Goal: Transaction & Acquisition: Purchase product/service

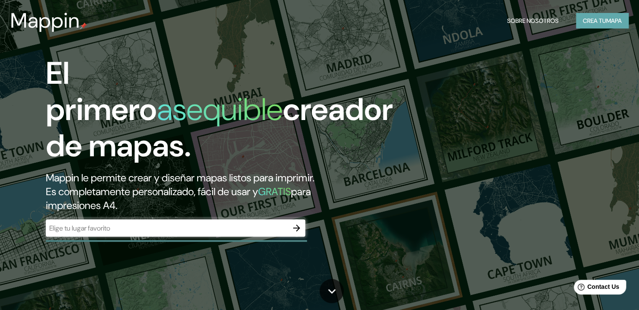
click at [605, 19] on button "Crea tu mapa" at bounding box center [602, 21] width 53 height 16
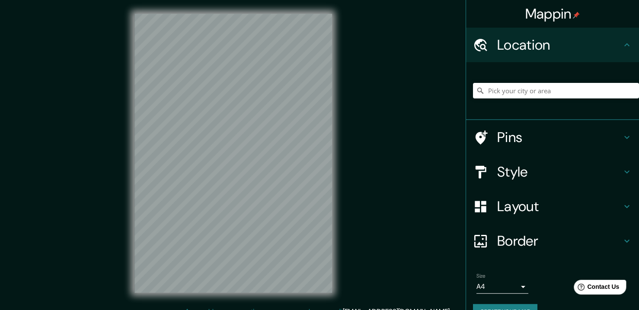
click at [519, 82] on div at bounding box center [556, 90] width 166 height 43
click at [526, 89] on input "Pick your city or area" at bounding box center [556, 91] width 166 height 16
paste input "[STREET_ADDRESS]"
type input "[STREET_ADDRESS]"
click at [588, 214] on h4 "Layout" at bounding box center [559, 206] width 124 height 17
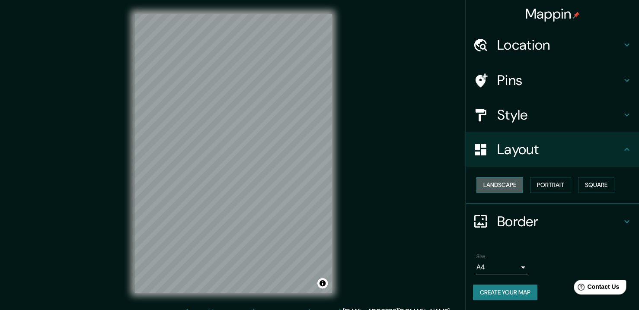
click at [509, 182] on button "Landscape" at bounding box center [499, 185] width 47 height 16
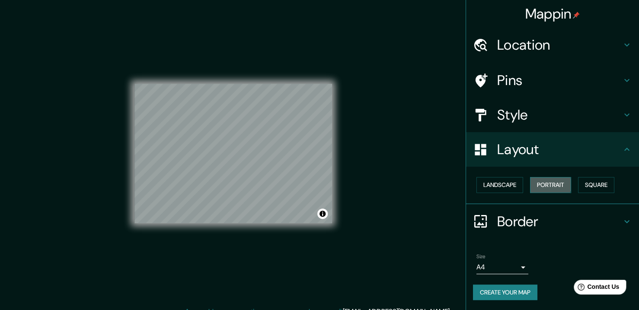
click at [548, 185] on button "Portrait" at bounding box center [550, 185] width 41 height 16
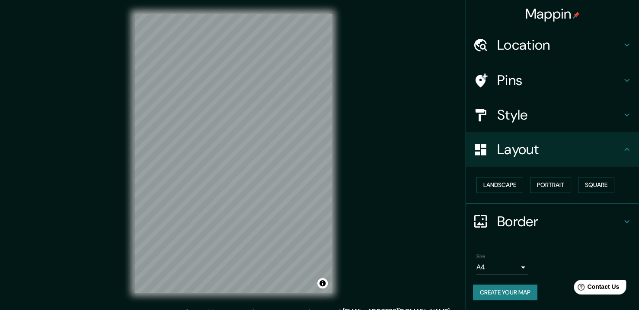
click at [588, 146] on h4 "Layout" at bounding box center [559, 149] width 124 height 17
click at [588, 122] on h4 "Style" at bounding box center [559, 114] width 124 height 17
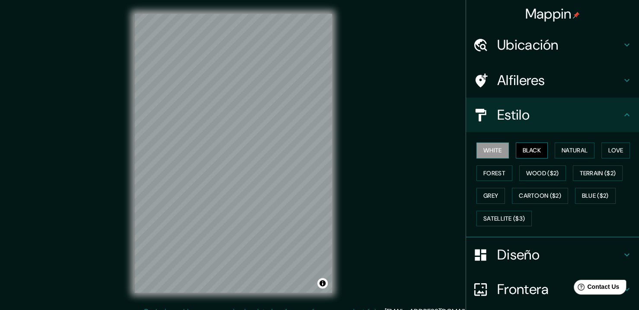
click at [524, 157] on button "Black" at bounding box center [532, 151] width 32 height 16
click at [575, 137] on div "White Black Natural Love Forest Wood ($2) Terrain ($2) Grey Cartoon ($2) Blue (…" at bounding box center [552, 184] width 173 height 105
click at [576, 148] on button "Natural" at bounding box center [575, 151] width 40 height 16
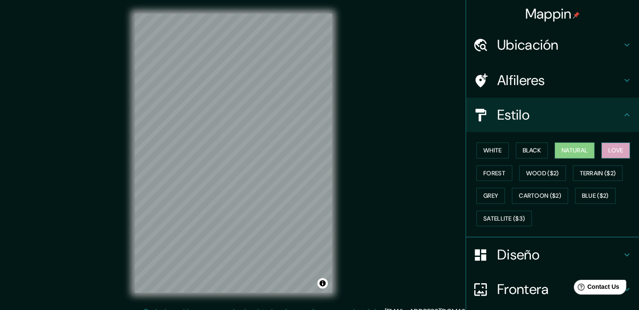
click at [605, 147] on button "Love" at bounding box center [615, 151] width 29 height 16
click at [487, 175] on button "Forest" at bounding box center [494, 174] width 36 height 16
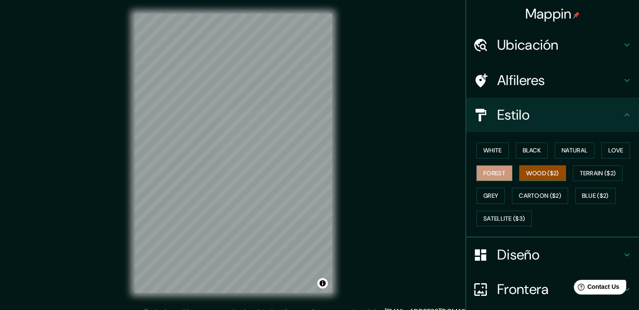
click at [541, 173] on button "Wood ($2)" at bounding box center [542, 174] width 47 height 16
click at [577, 177] on button "Terrain ($2)" at bounding box center [598, 174] width 50 height 16
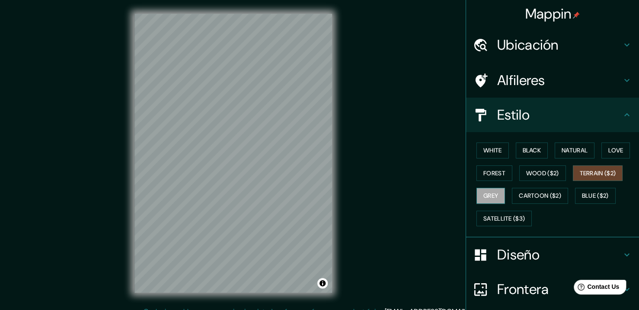
click at [487, 195] on button "Grey" at bounding box center [490, 196] width 29 height 16
click at [526, 197] on button "Cartoon ($2)" at bounding box center [540, 196] width 56 height 16
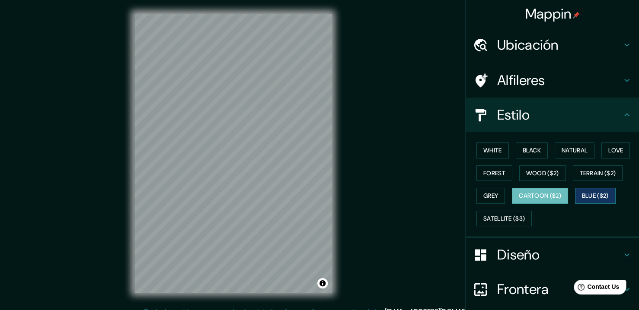
click at [594, 191] on button "Blue ($2)" at bounding box center [595, 196] width 41 height 16
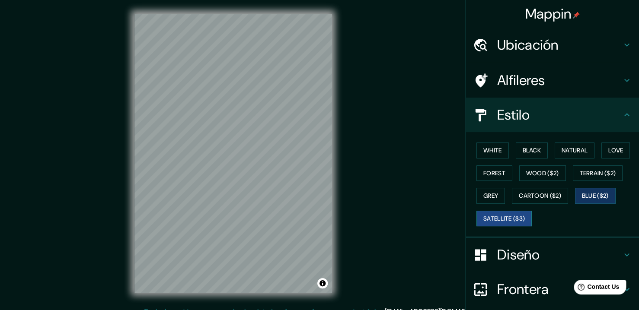
click at [507, 222] on button "Satellite ($3)" at bounding box center [503, 219] width 55 height 16
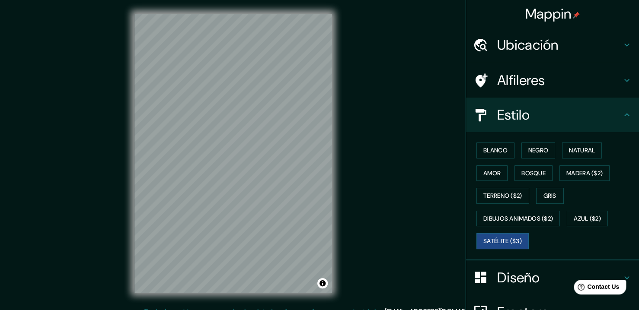
click at [488, 163] on div "Blanco Negro Natural Amor Bosque Madera ($2) Terreno ($2) Gris Dibujos animados…" at bounding box center [556, 196] width 166 height 114
click at [490, 170] on button "Amor" at bounding box center [491, 174] width 31 height 16
click at [524, 149] on button "Negro" at bounding box center [538, 151] width 34 height 16
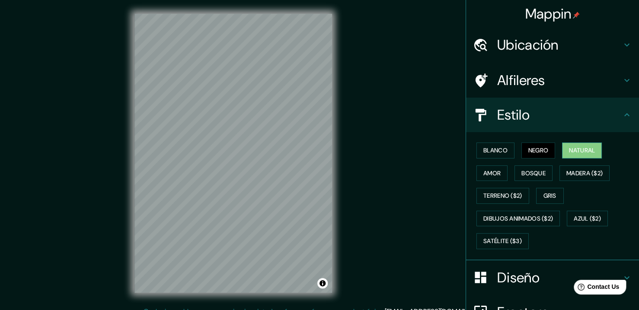
click at [565, 150] on button "Natural" at bounding box center [582, 151] width 40 height 16
click at [541, 178] on button "Bosque" at bounding box center [533, 174] width 38 height 16
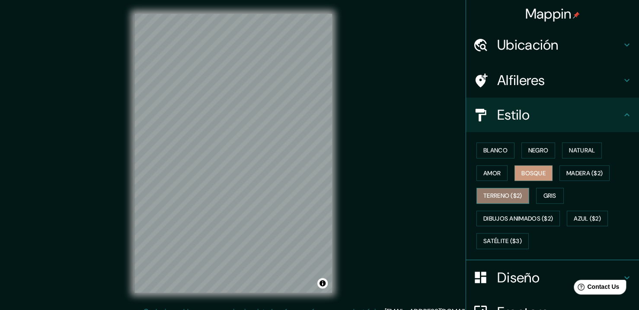
click at [506, 189] on button "Terreno ($2)" at bounding box center [502, 196] width 53 height 16
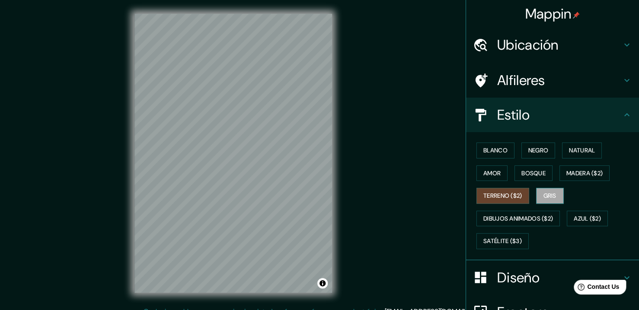
click at [538, 192] on button "Gris" at bounding box center [550, 196] width 28 height 16
click at [500, 207] on div "Blanco Negro Natural Amor Bosque Madera ($2) Terreno ($2) Gris Dibujos animados…" at bounding box center [556, 196] width 166 height 114
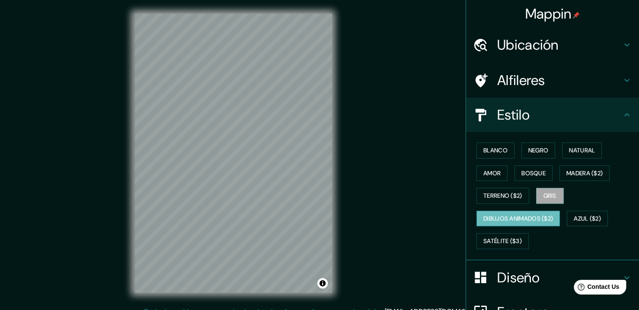
click at [503, 214] on button "Dibujos animados ($2)" at bounding box center [517, 219] width 83 height 16
click at [536, 195] on button "Gris" at bounding box center [550, 196] width 28 height 16
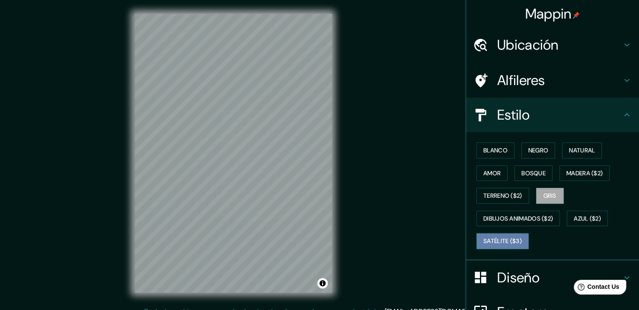
click at [508, 233] on button "Satélite ($3)" at bounding box center [502, 241] width 52 height 16
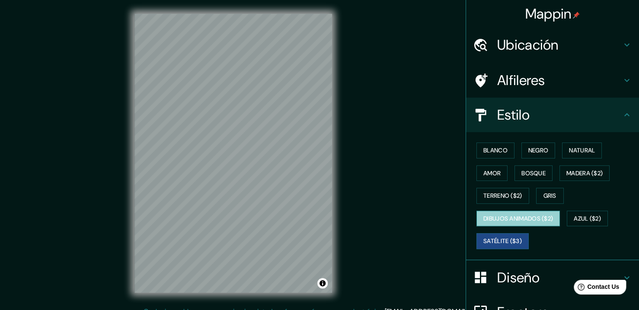
click at [515, 217] on button "Dibujos animados ($2)" at bounding box center [517, 219] width 83 height 16
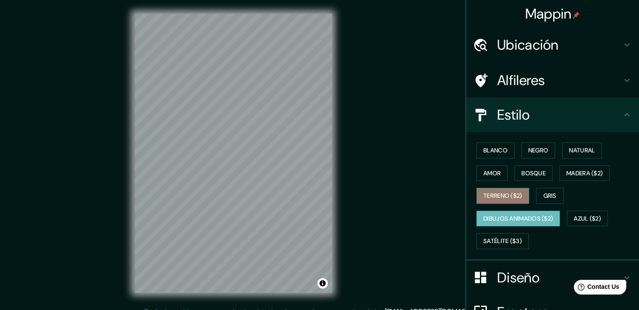
click at [512, 198] on button "Terreno ($2)" at bounding box center [502, 196] width 53 height 16
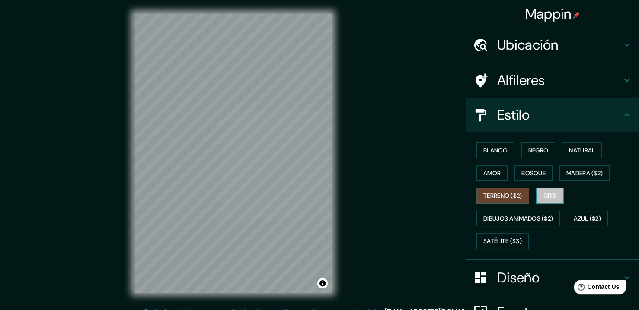
click at [543, 196] on button "Gris" at bounding box center [550, 196] width 28 height 16
